Goal: Complete application form

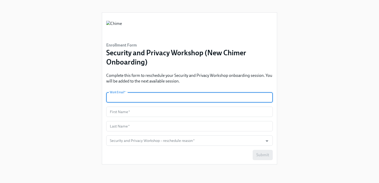
click at [137, 98] on input "text" at bounding box center [189, 97] width 166 height 10
type input "[EMAIL_ADDRESS][PERSON_NAME][DOMAIN_NAME]"
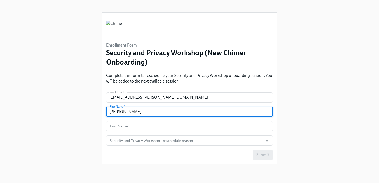
drag, startPoint x: 123, startPoint y: 111, endPoint x: 145, endPoint y: 113, distance: 22.3
click at [145, 113] on input "[PERSON_NAME]" at bounding box center [189, 112] width 166 height 10
type input "[GEOGRAPHIC_DATA]"
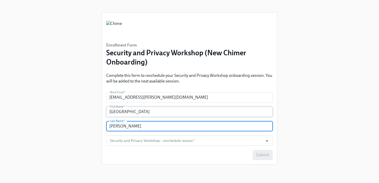
type input "[PERSON_NAME]"
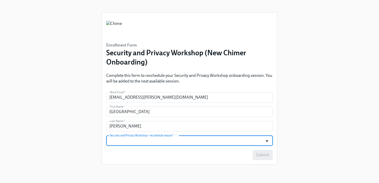
click at [267, 142] on icon "Open" at bounding box center [266, 141] width 7 height 7
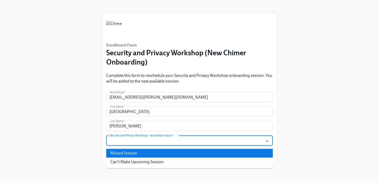
click at [263, 151] on li "Missed Session" at bounding box center [189, 153] width 166 height 9
type input "Missed Session"
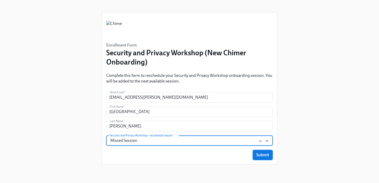
click at [269, 154] on button "Submit" at bounding box center [262, 155] width 20 height 10
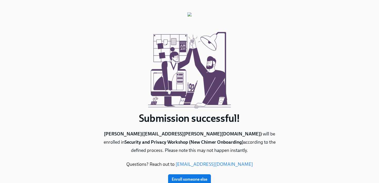
click at [261, 57] on div at bounding box center [189, 69] width 175 height 88
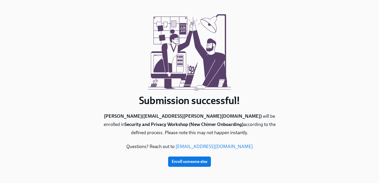
scroll to position [18, 0]
